Goal: Task Accomplishment & Management: Use online tool/utility

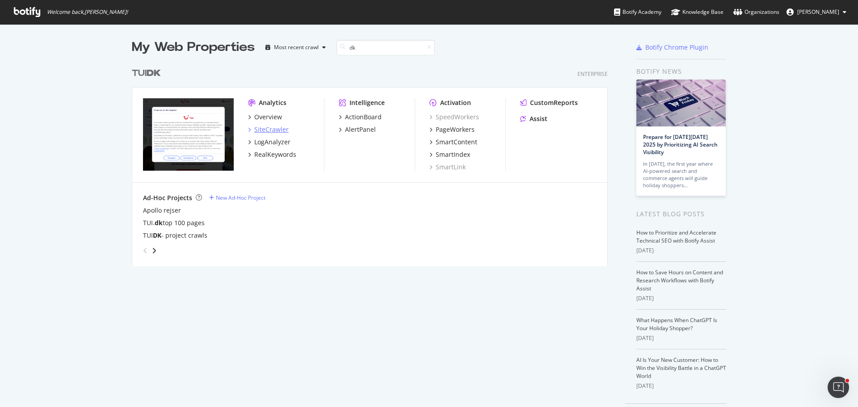
type input "dk"
click at [269, 129] on div "SiteCrawler" at bounding box center [271, 129] width 34 height 9
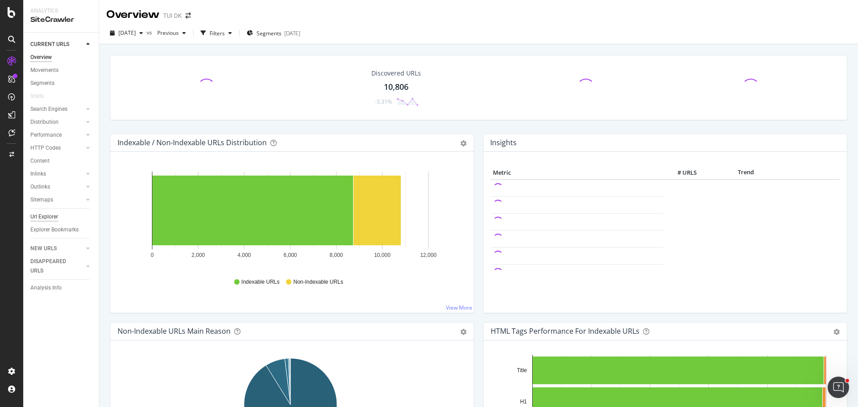
click at [41, 215] on div "Url Explorer" at bounding box center [44, 216] width 28 height 9
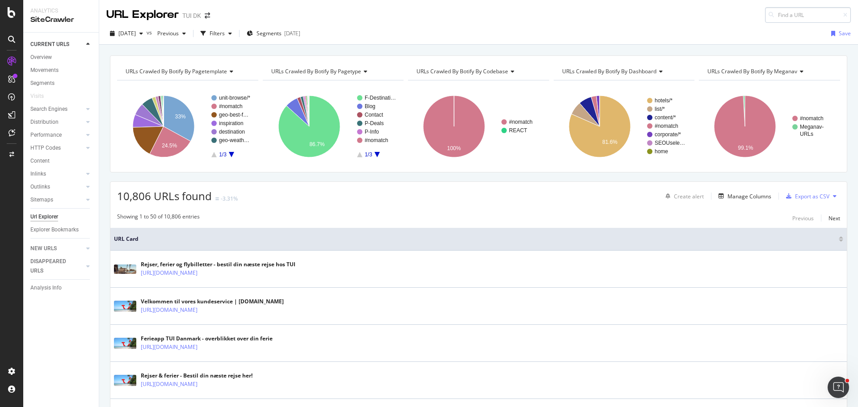
click at [770, 16] on input at bounding box center [808, 15] width 86 height 16
click at [793, 16] on input at bounding box center [808, 15] width 86 height 16
paste input "[URL][DOMAIN_NAME]"
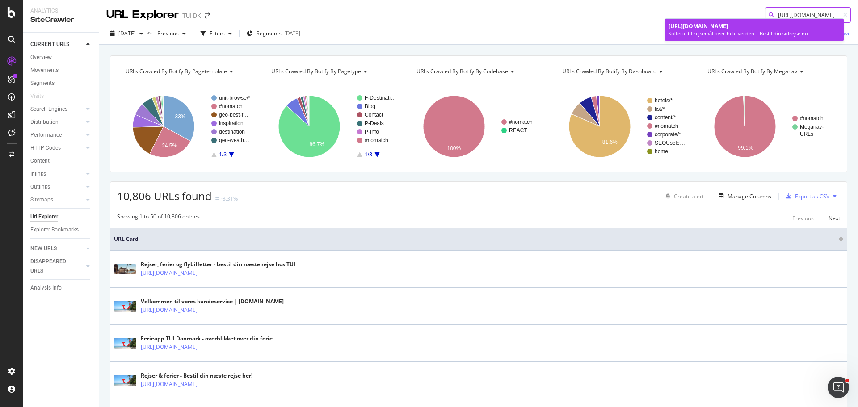
type input "[URL][DOMAIN_NAME]"
click at [728, 29] on span "[URL][DOMAIN_NAME]" at bounding box center [698, 26] width 59 height 8
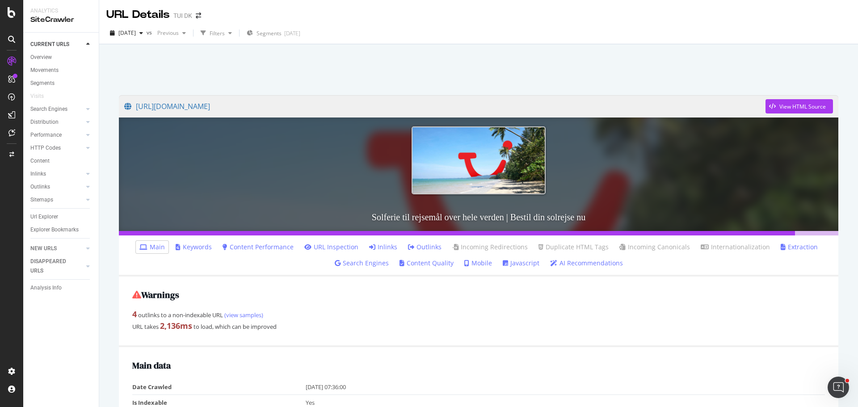
click at [386, 247] on link "Inlinks" at bounding box center [383, 247] width 28 height 9
